Goal: Feedback & Contribution: Submit feedback/report problem

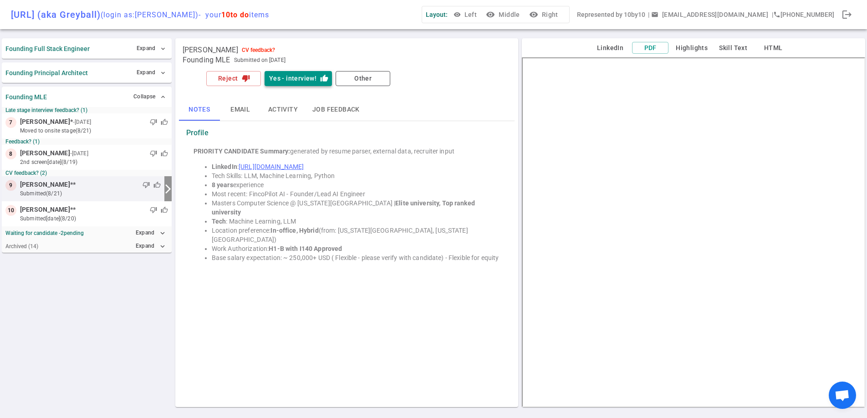
click at [291, 76] on button "Yes - interview! thumb_up" at bounding box center [297, 78] width 67 height 15
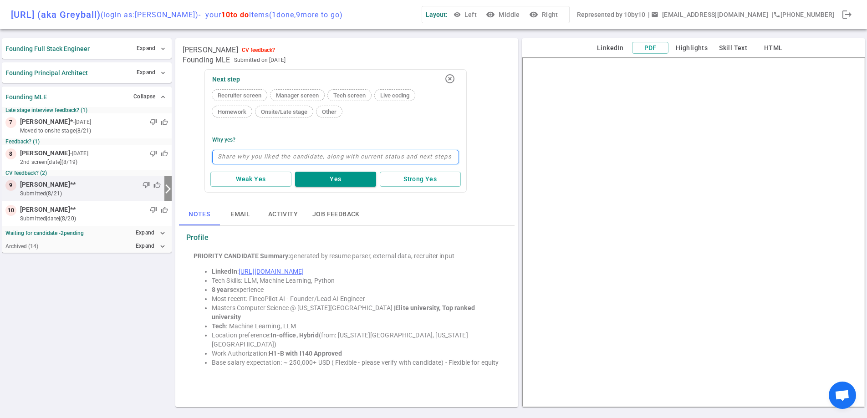
type textarea "v"
type textarea "ve"
type textarea "ver"
type textarea "very"
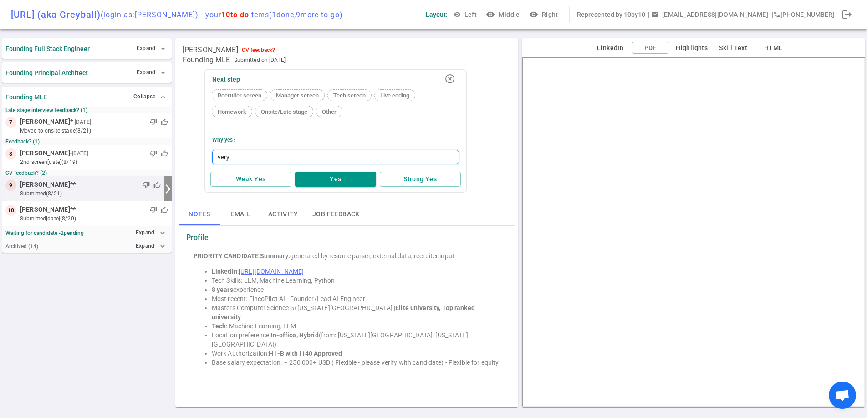
type textarea "very i"
type textarea "very im"
type textarea "very imp"
type textarea "very impr"
type textarea "very impre"
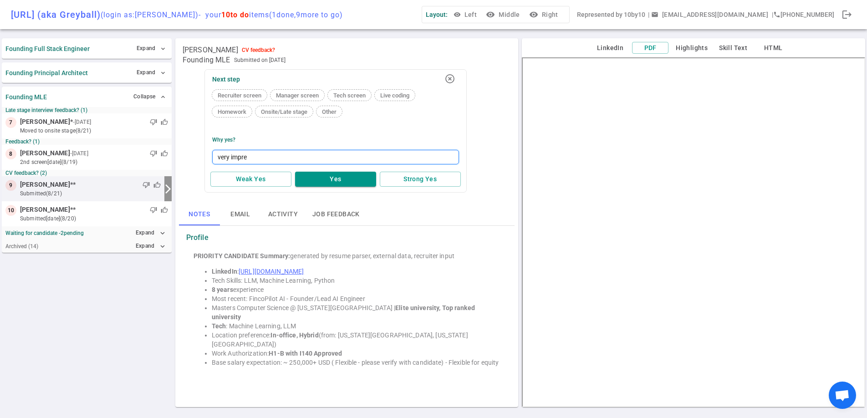
type textarea "very impres"
type textarea "very impressi"
type textarea "very impressiv"
type textarea "very impressive"
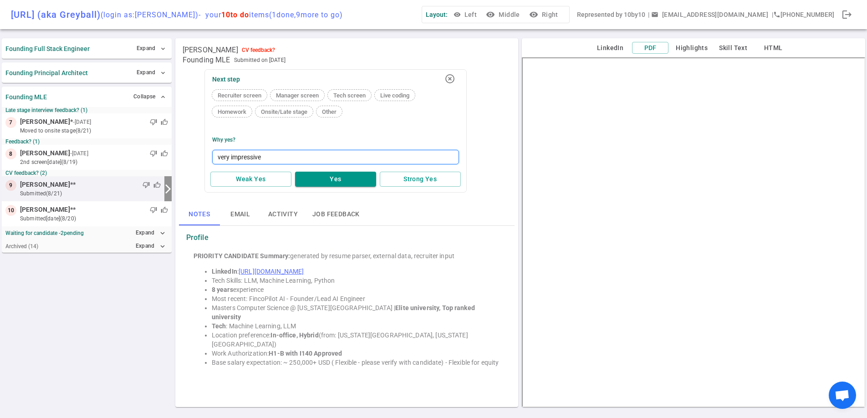
type textarea "very impressive b"
type textarea "very impressive ba"
type textarea "very impressive bac"
type textarea "very impressive back"
type textarea "very impressive backg"
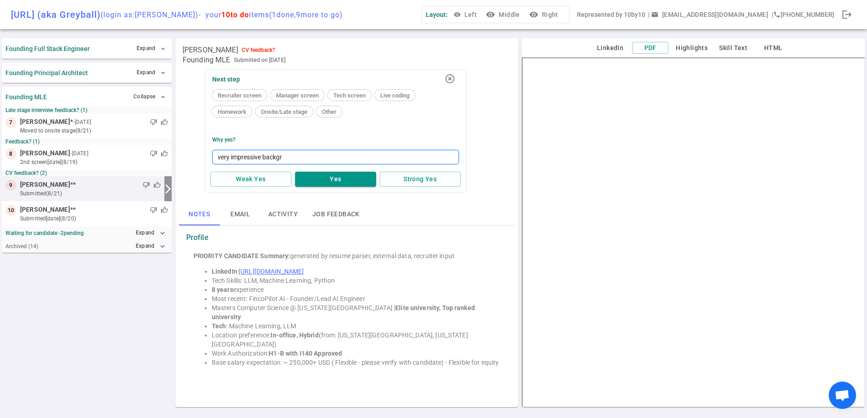
type textarea "very impressive backgro"
type textarea "very impressive backgrou"
type textarea "very impressive backgroun"
type textarea "very impressive background"
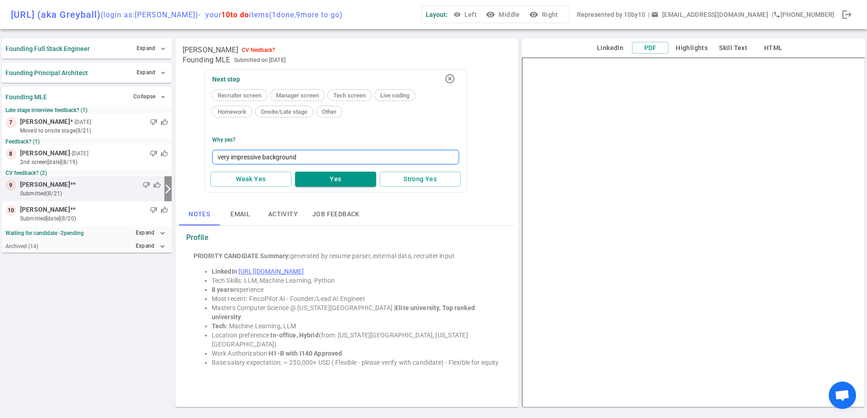
type textarea "very impressive background o"
type textarea "very impressive background ov"
type textarea "very impressive background ove"
type textarea "very impressive background over"
type textarea "very impressive background overa"
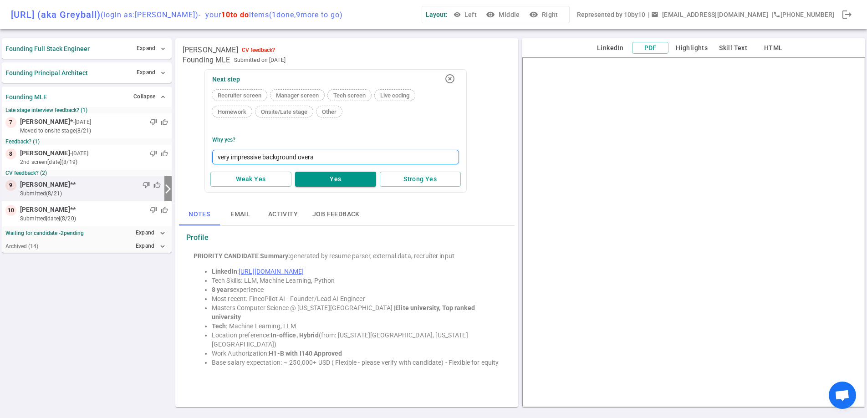
type textarea "very impressive background overal"
type textarea "very impressive background overall"
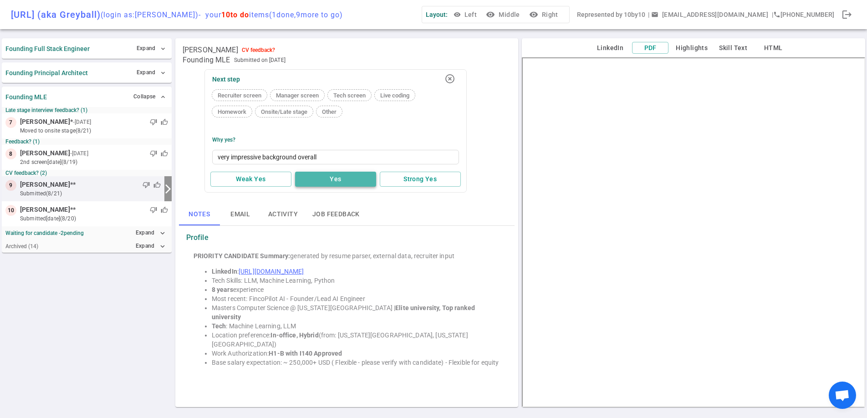
click at [340, 180] on button "Yes" at bounding box center [335, 179] width 81 height 15
